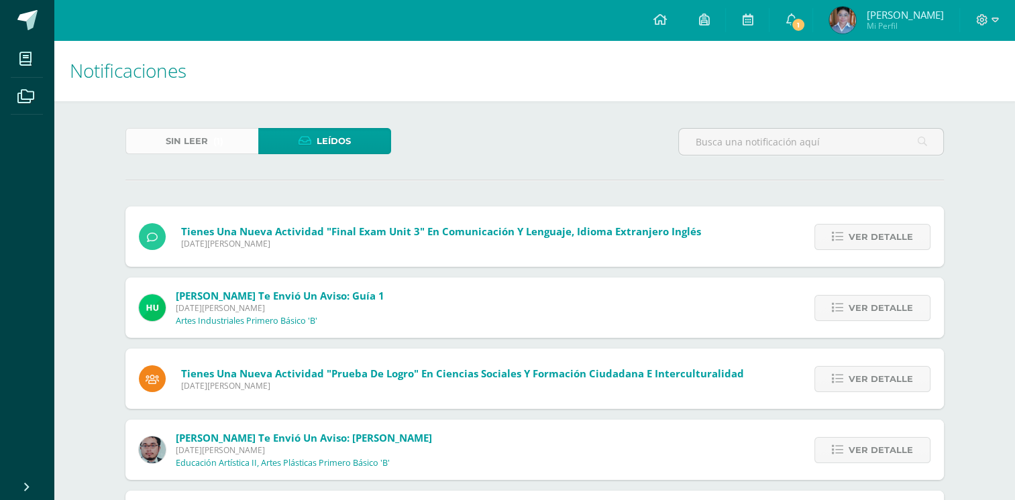
click at [220, 152] on span "(1)" at bounding box center [218, 141] width 10 height 25
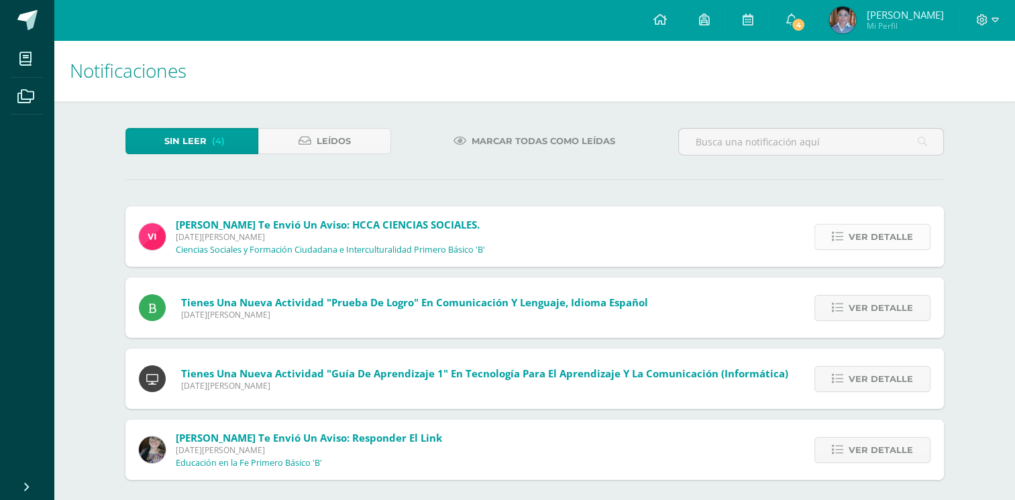
click at [838, 243] on link "Ver detalle" at bounding box center [872, 237] width 116 height 26
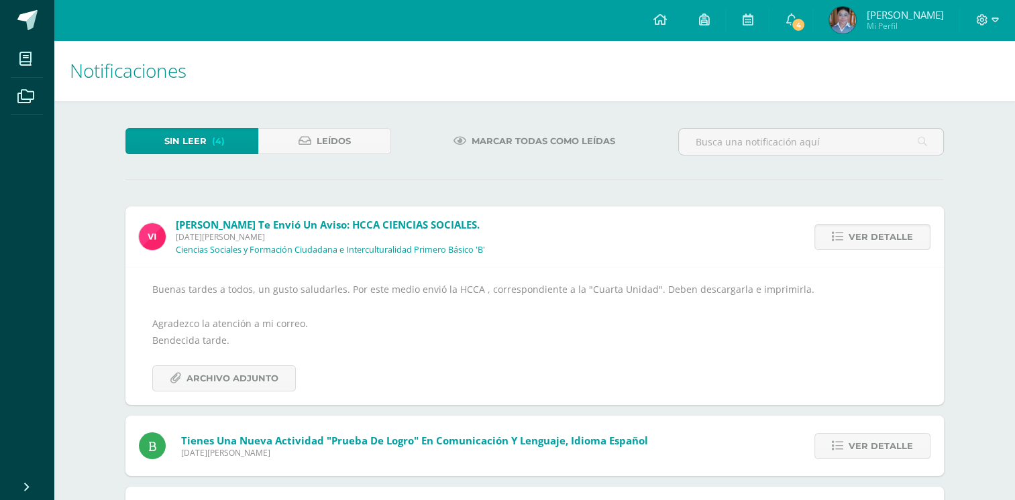
click at [237, 398] on div "Buenas tardes a todos, un gusto saludarles. Por este medio envió la HCCA , corr…" at bounding box center [534, 336] width 818 height 138
click at [248, 390] on span "Archivo Adjunto" at bounding box center [232, 378] width 92 height 25
click at [891, 235] on span "Ver detalle" at bounding box center [880, 237] width 64 height 25
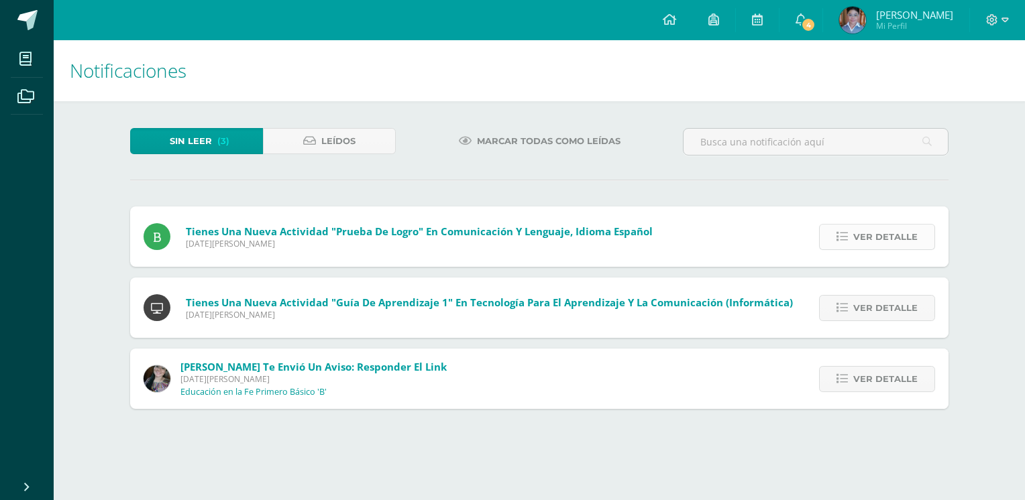
click at [888, 236] on span "Ver detalle" at bounding box center [885, 237] width 64 height 25
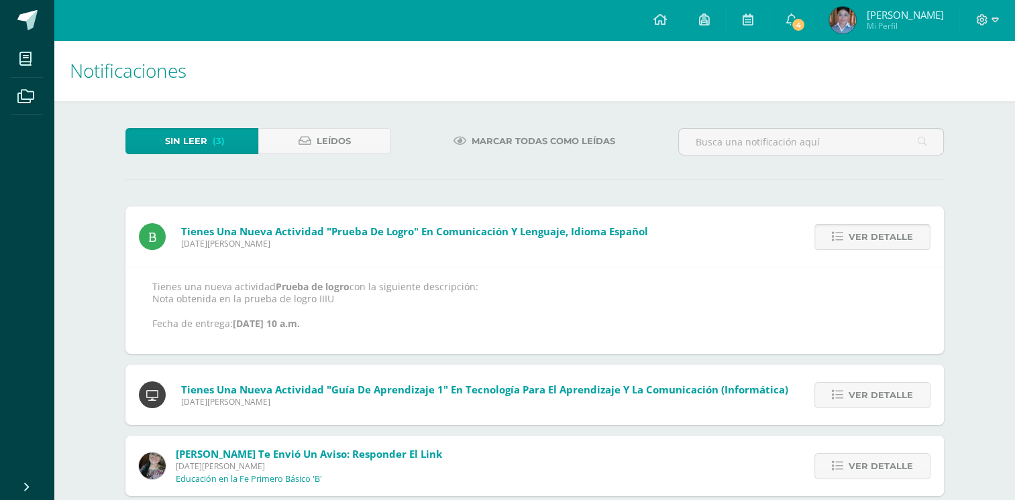
click at [889, 235] on span "Ver detalle" at bounding box center [880, 237] width 64 height 25
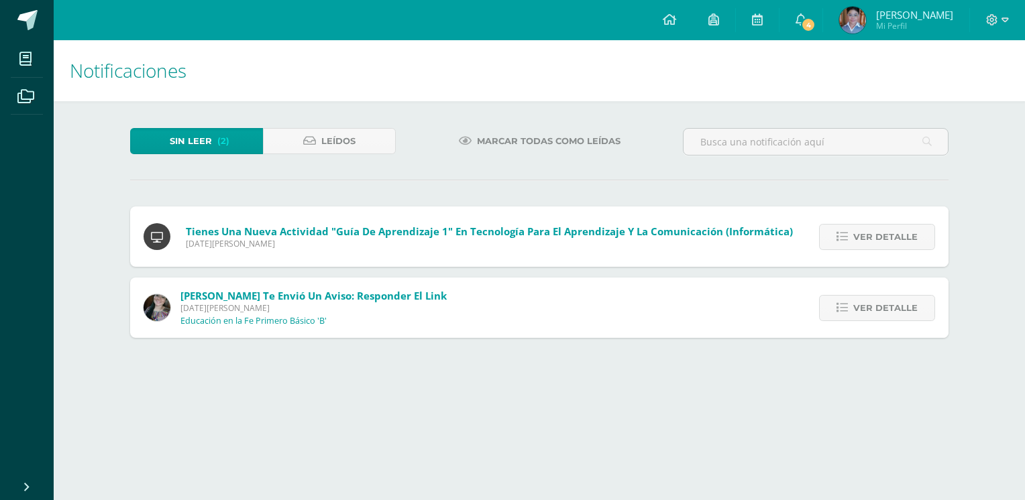
click at [889, 235] on span "Ver detalle" at bounding box center [885, 237] width 64 height 25
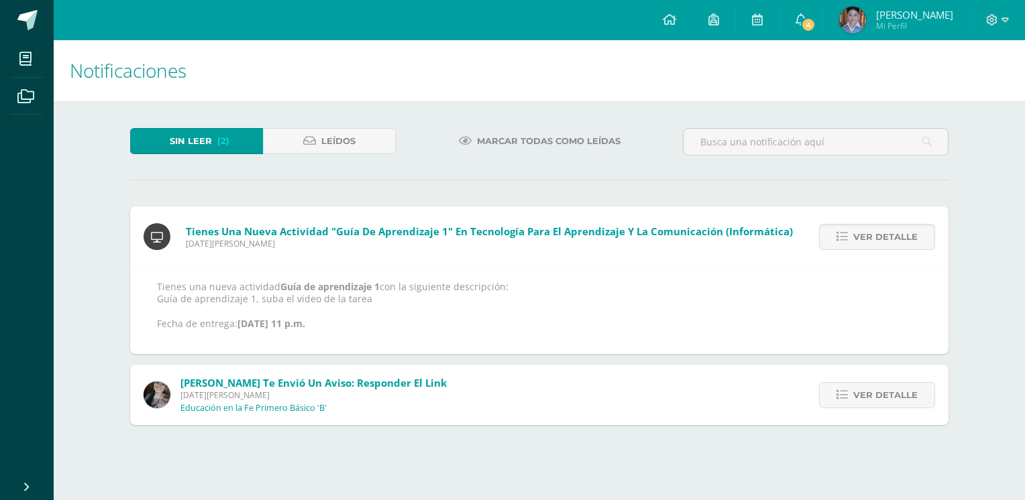
click at [889, 235] on span "Ver detalle" at bounding box center [885, 237] width 64 height 25
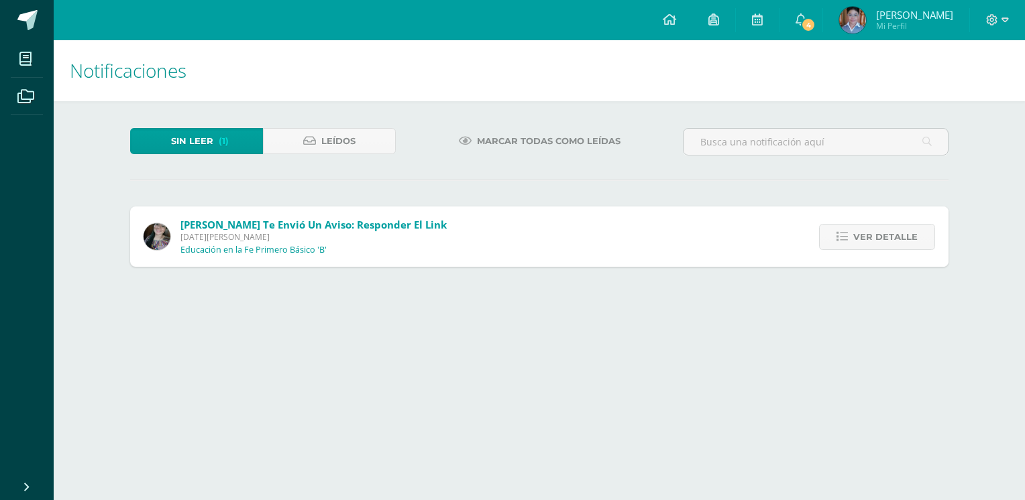
click at [889, 235] on span "Ver detalle" at bounding box center [885, 237] width 64 height 25
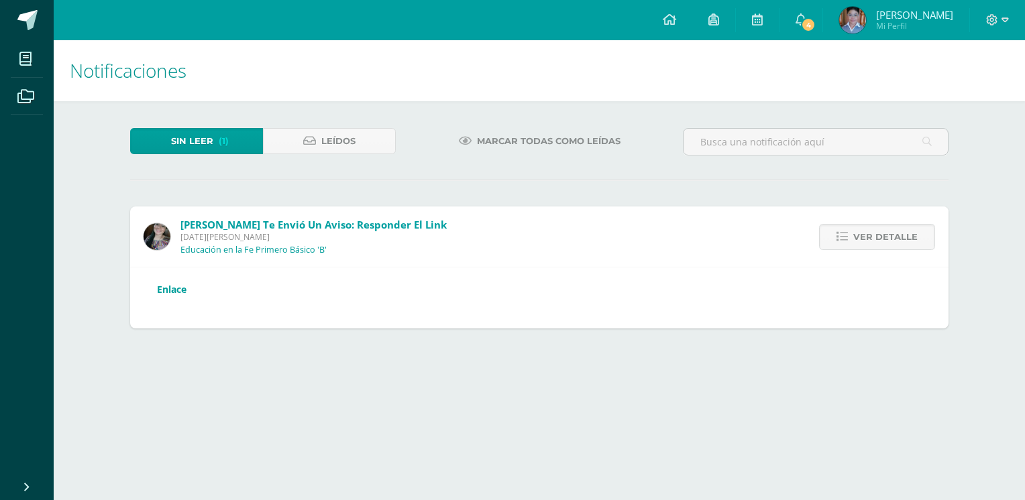
click at [173, 285] on link "Enlace" at bounding box center [172, 289] width 30 height 13
click at [231, 144] on link "Sin leer (1)" at bounding box center [196, 141] width 133 height 26
